Goal: Browse casually

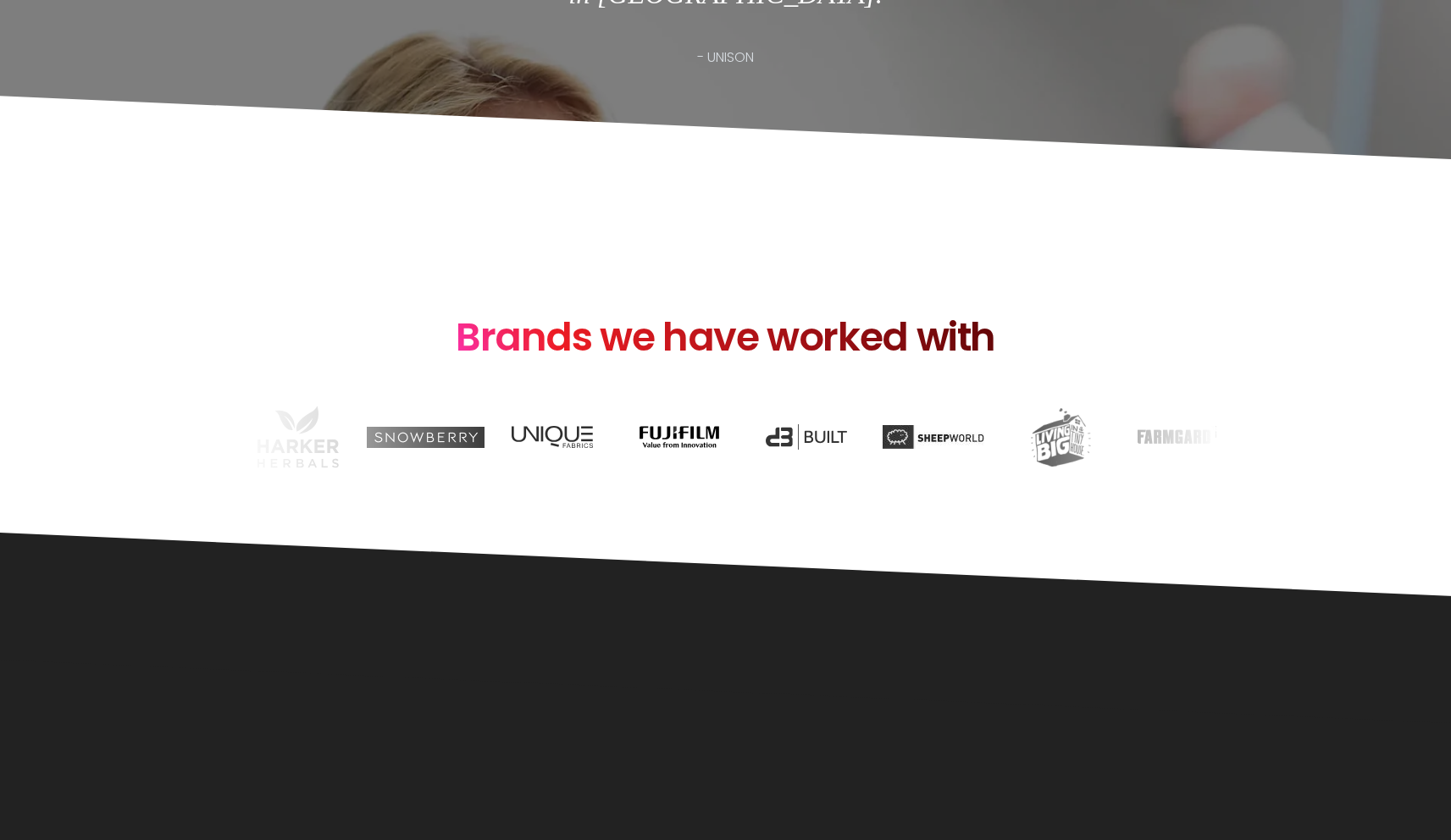
scroll to position [2895, 0]
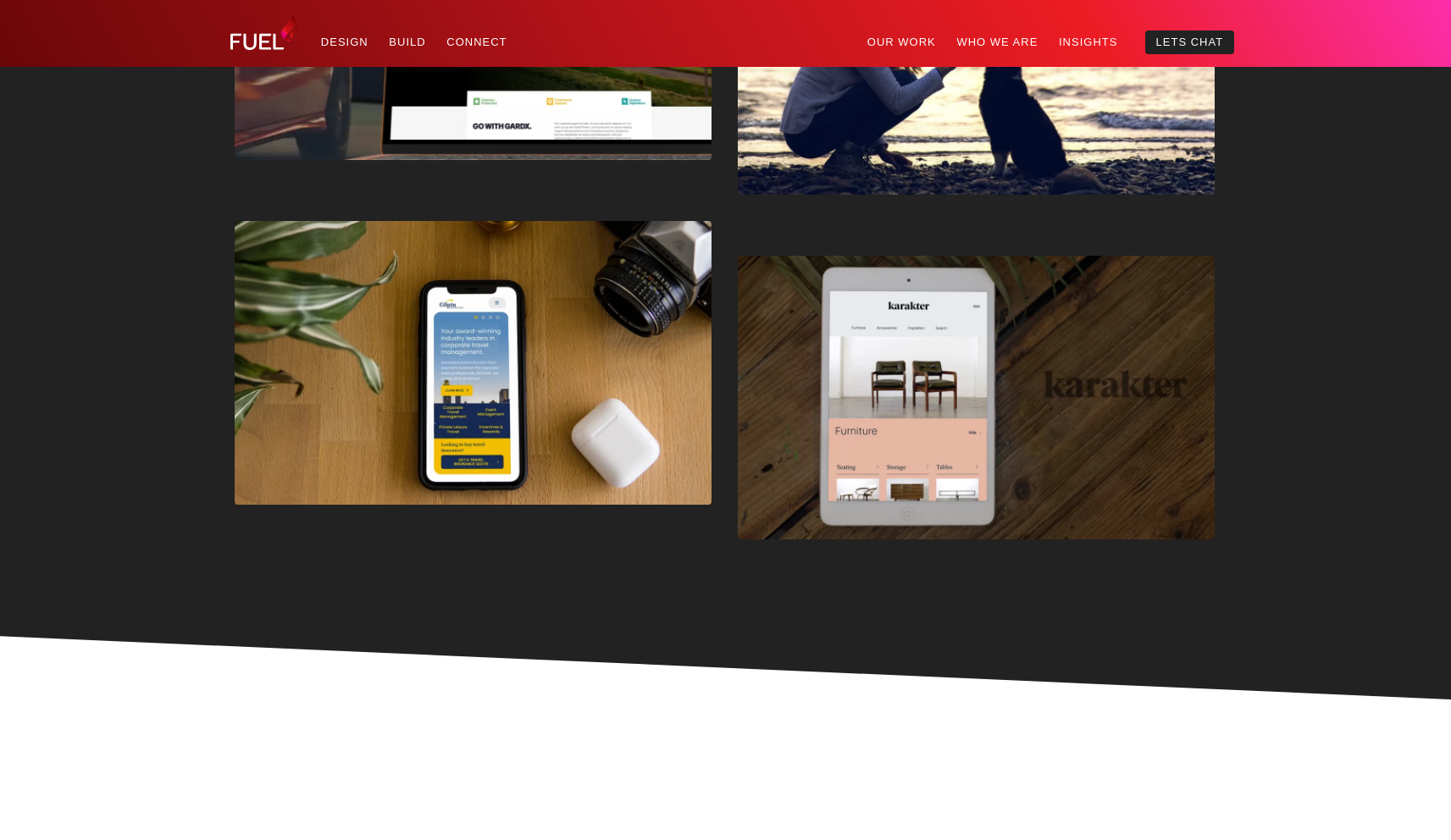
scroll to position [4171, 0]
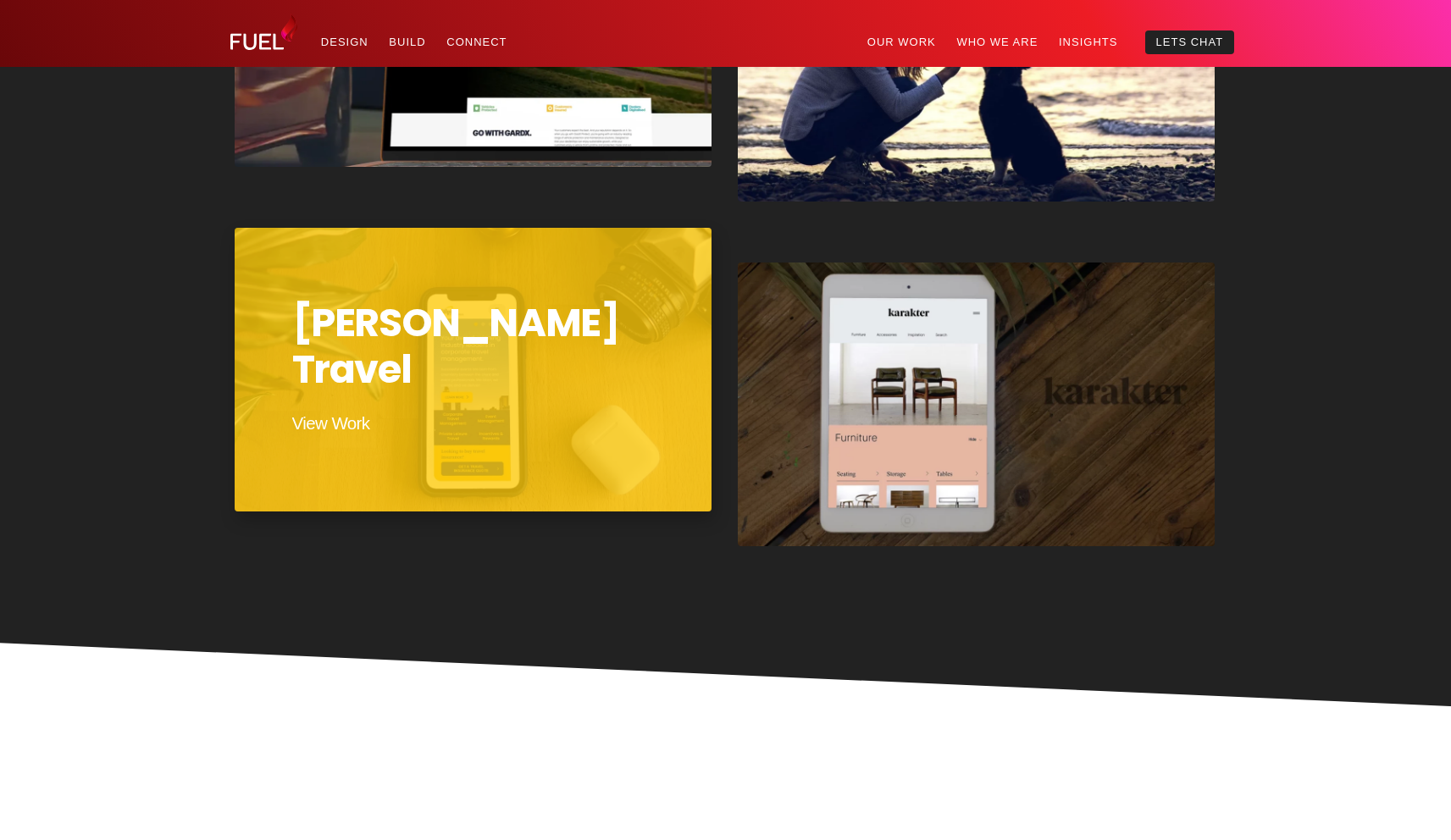
click at [680, 434] on div "Gilpin Travel" at bounding box center [473, 370] width 482 height 286
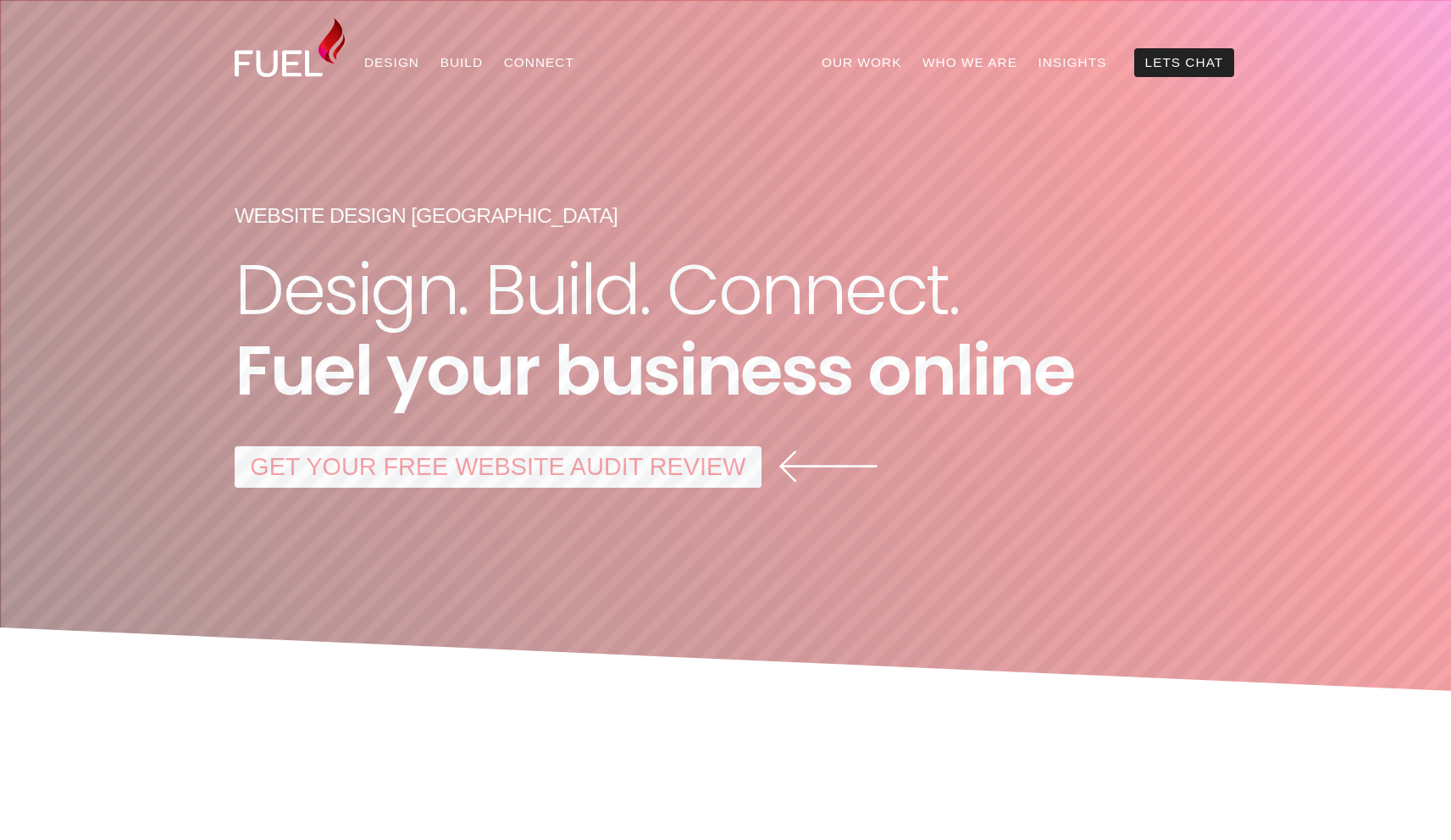
scroll to position [4171, 0]
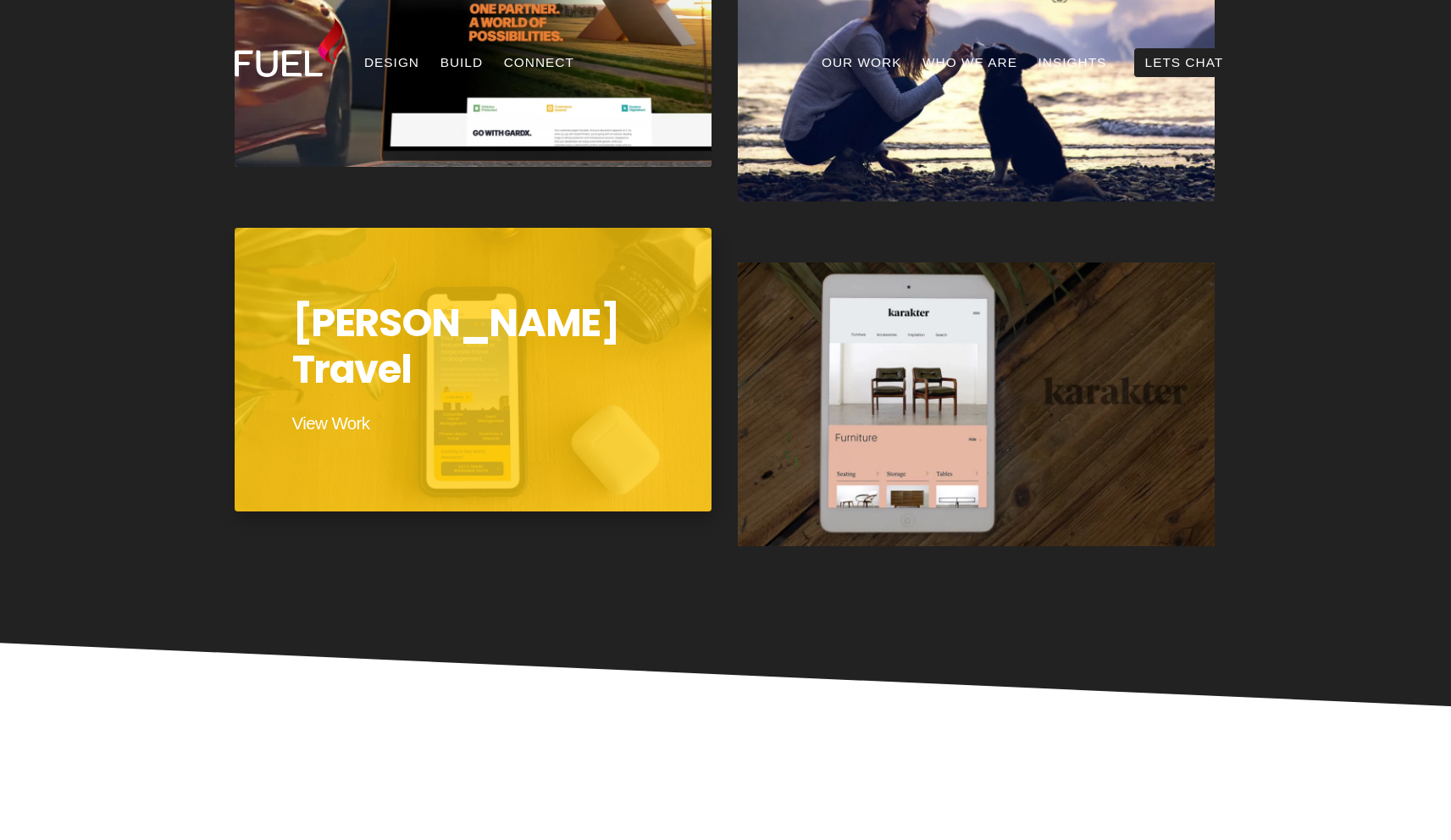
click at [567, 407] on div "Gilpin Travel" at bounding box center [473, 370] width 482 height 286
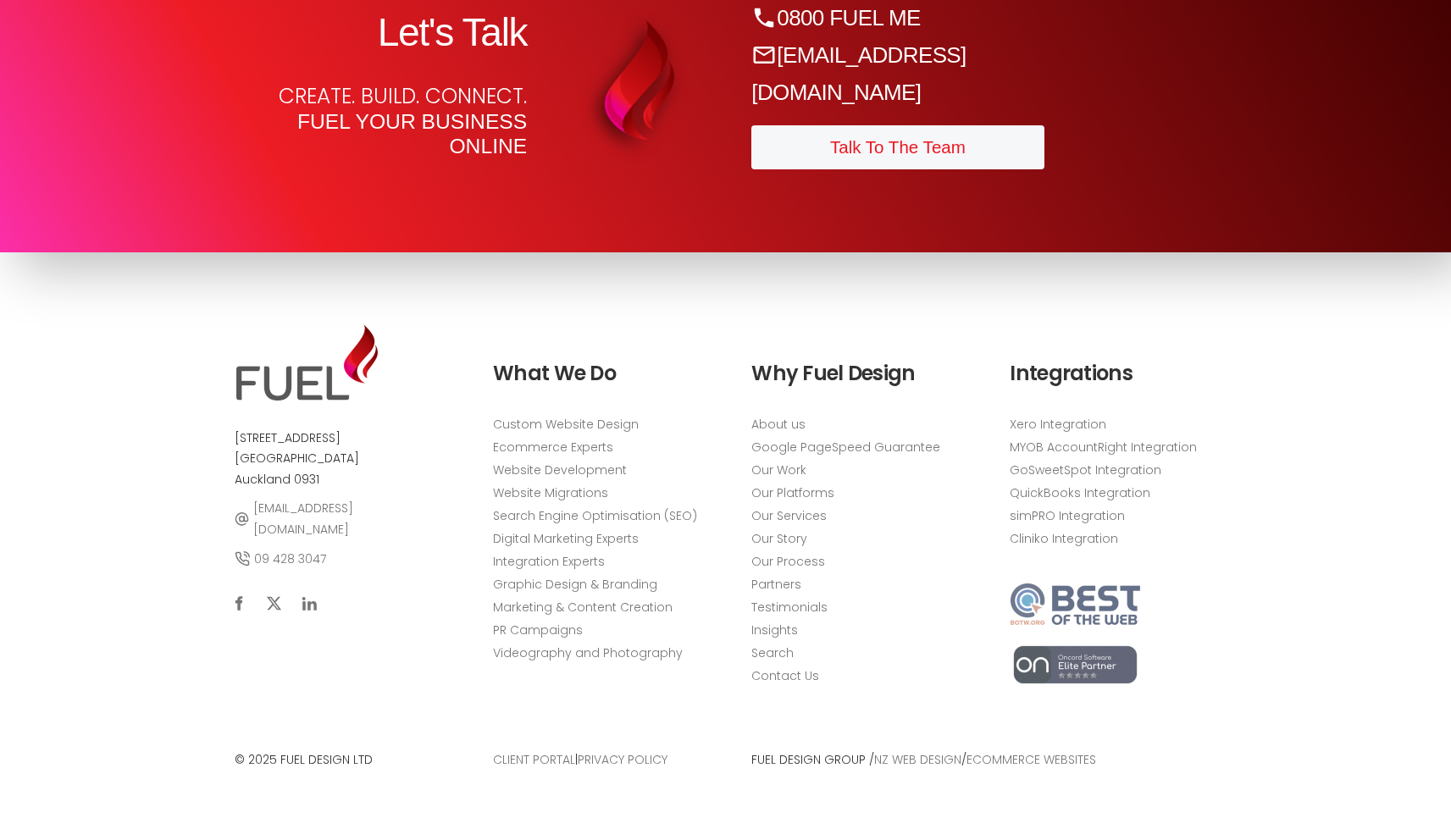
scroll to position [9467, 0]
